Goal: Transaction & Acquisition: Subscribe to service/newsletter

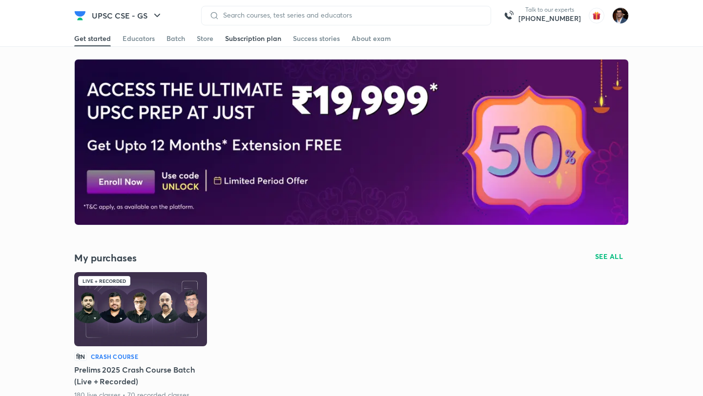
click at [253, 43] on div "Subscription plan" at bounding box center [253, 39] width 56 height 10
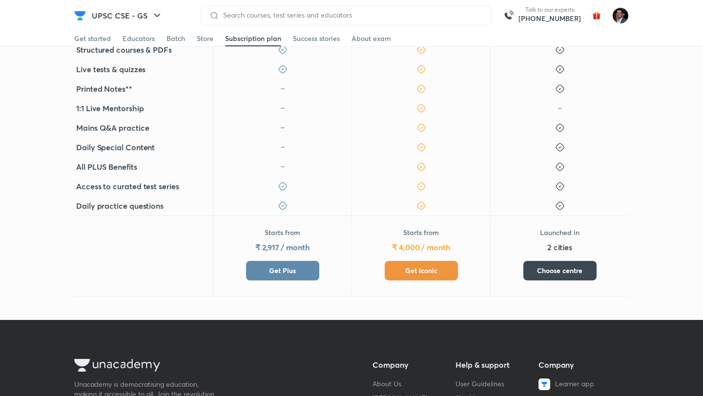
scroll to position [342, 0]
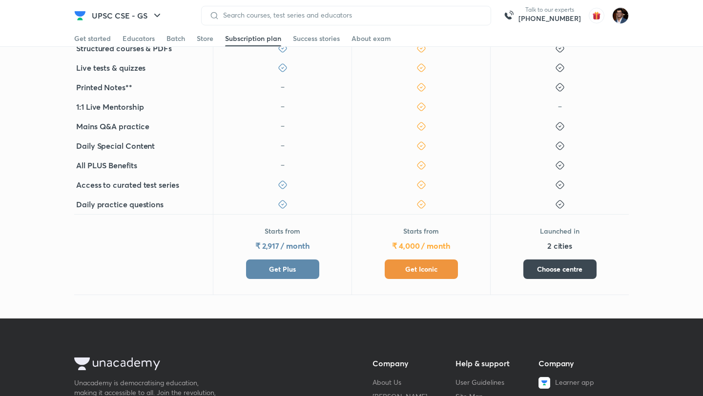
click at [407, 277] on button "Get Iconic" at bounding box center [421, 270] width 73 height 20
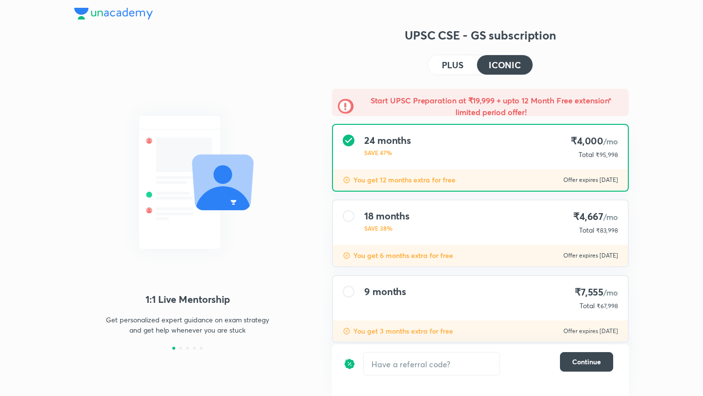
scroll to position [20, 0]
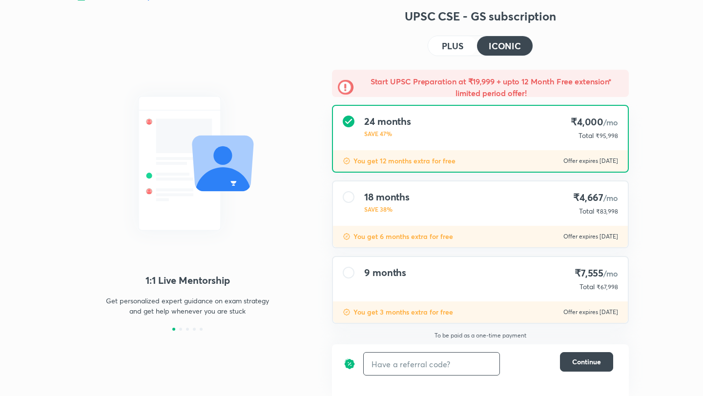
click at [470, 360] on input "text" at bounding box center [432, 364] width 136 height 23
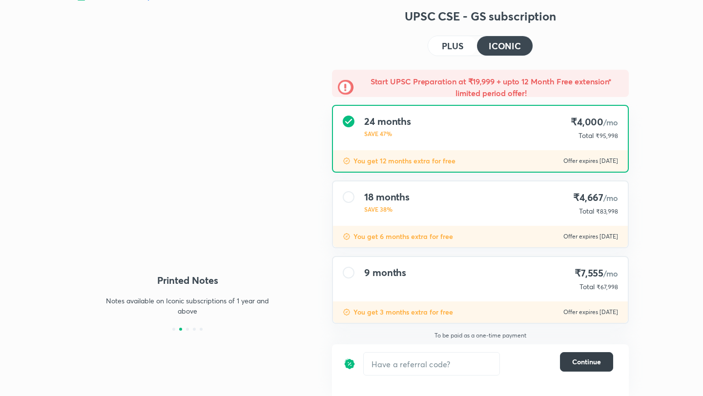
click at [583, 367] on button "Continue" at bounding box center [586, 362] width 53 height 20
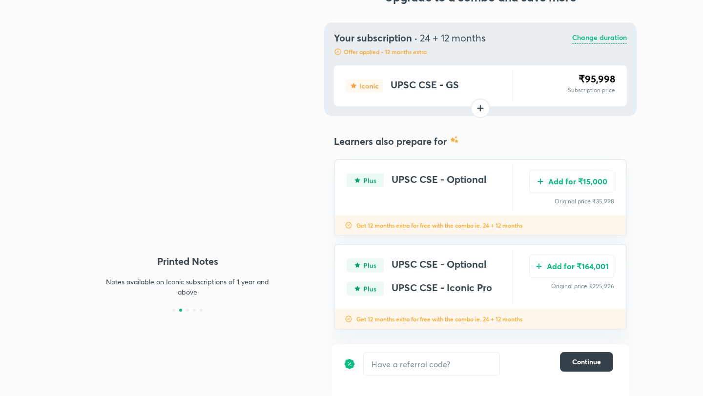
scroll to position [48, 0]
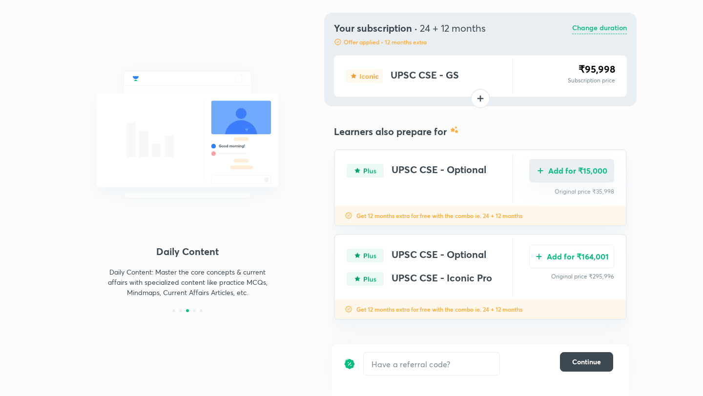
click at [552, 171] on button "Add for ₹15,000" at bounding box center [571, 170] width 85 height 23
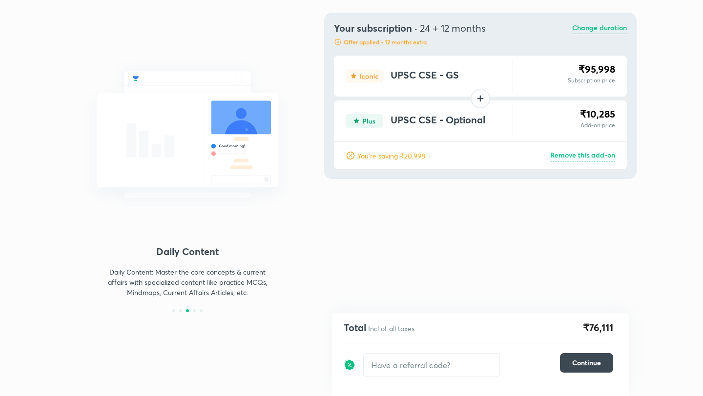
scroll to position [0, 0]
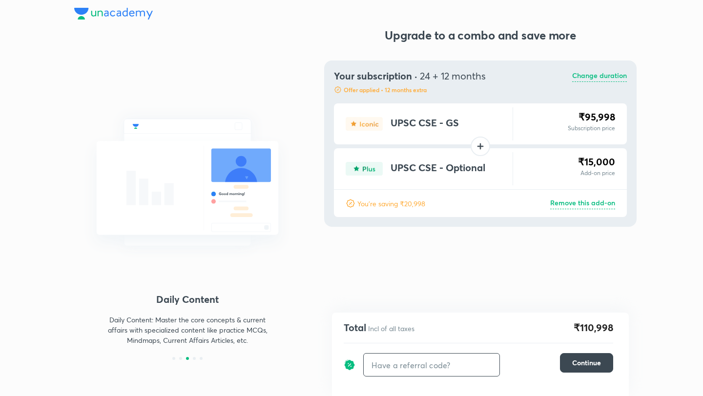
click at [414, 372] on input "text" at bounding box center [432, 365] width 136 height 23
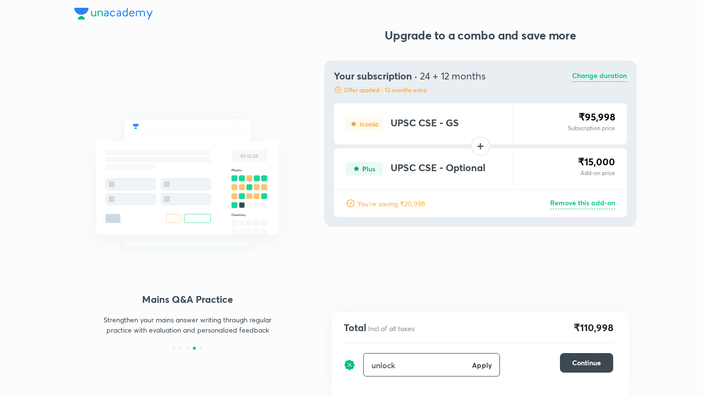
type input "unlock"
click at [492, 370] on div "unlock Apply ​" at bounding box center [431, 364] width 137 height 23
click at [482, 369] on h6 "Apply" at bounding box center [482, 365] width 20 height 10
click at [612, 372] on div "unlock ​ Continue" at bounding box center [478, 364] width 269 height 23
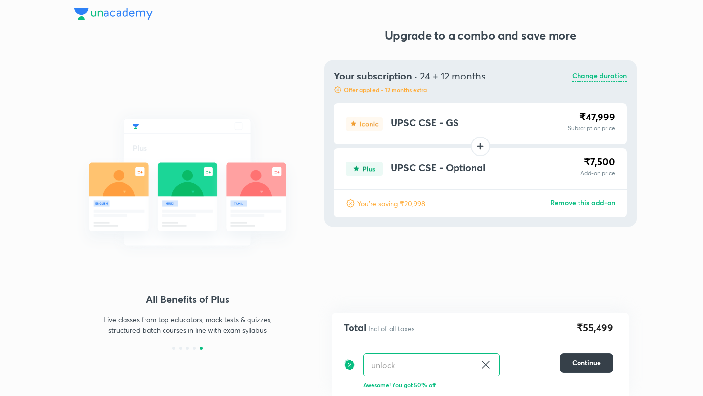
click at [576, 356] on button "Continue" at bounding box center [586, 363] width 53 height 20
